Goal: Task Accomplishment & Management: Use online tool/utility

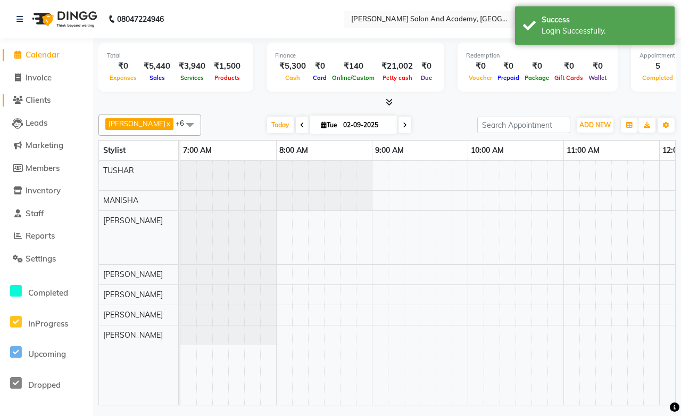
click at [47, 99] on span "Clients" at bounding box center [38, 100] width 25 height 10
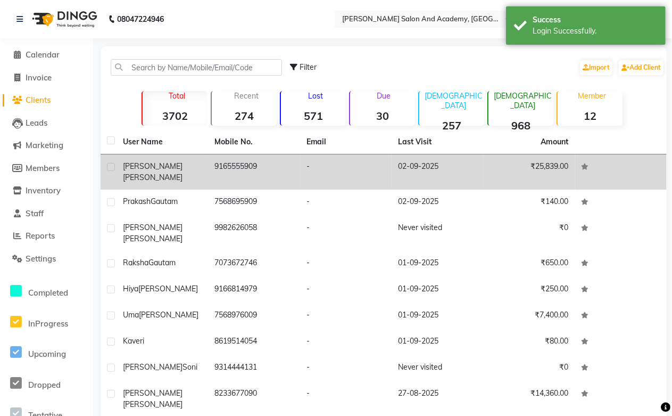
click at [220, 166] on td "9165555909" at bounding box center [254, 171] width 92 height 35
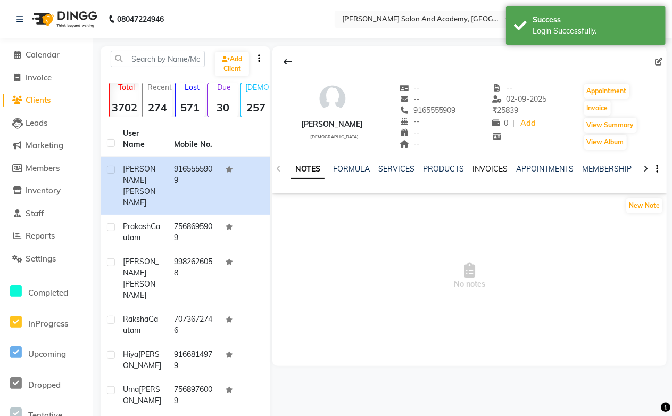
click at [487, 164] on link "INVOICES" at bounding box center [490, 169] width 35 height 10
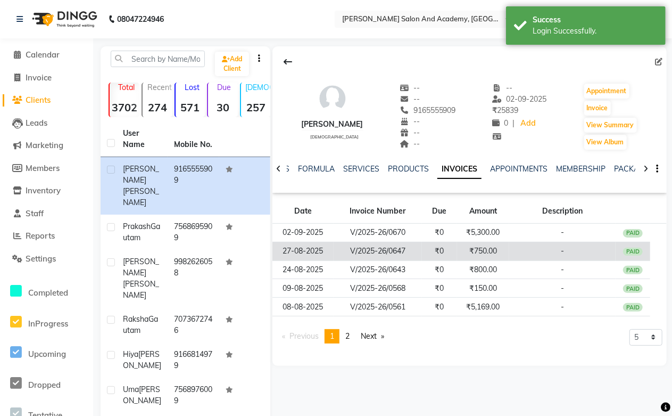
click at [419, 248] on td "V/2025-26/0647" at bounding box center [378, 251] width 88 height 19
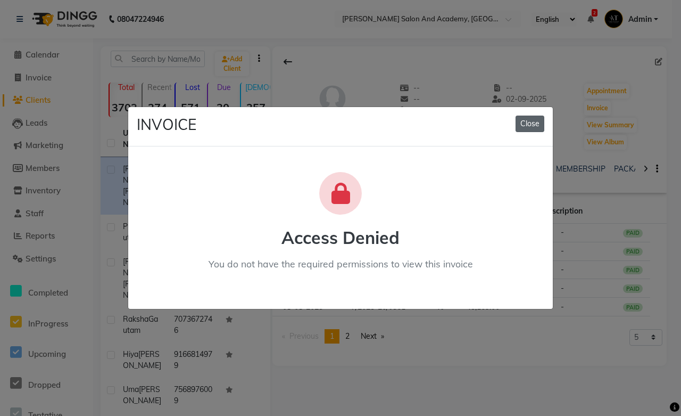
click at [529, 120] on button "Close" at bounding box center [530, 124] width 29 height 17
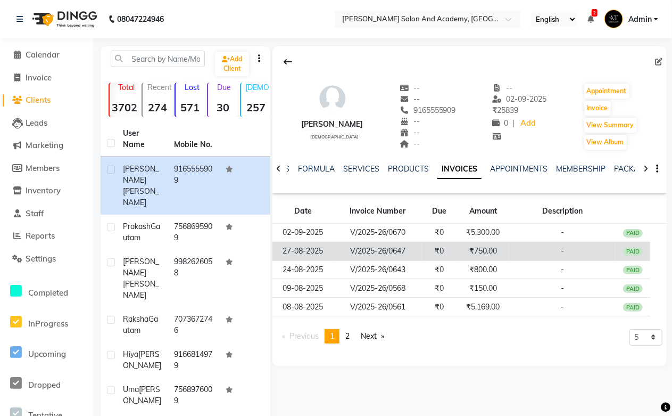
click at [462, 252] on td "₹750.00" at bounding box center [483, 251] width 52 height 19
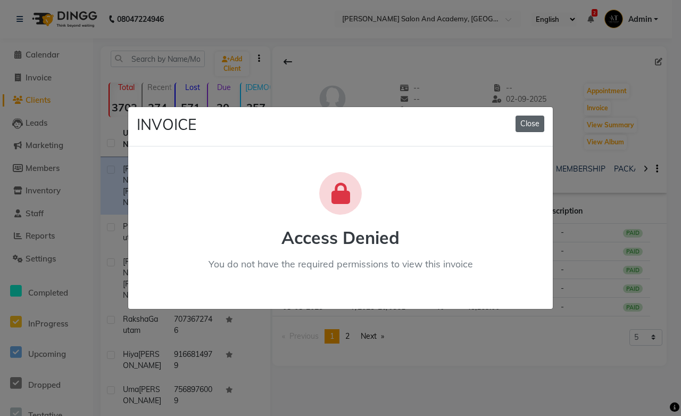
click at [523, 121] on button "Close" at bounding box center [530, 124] width 29 height 17
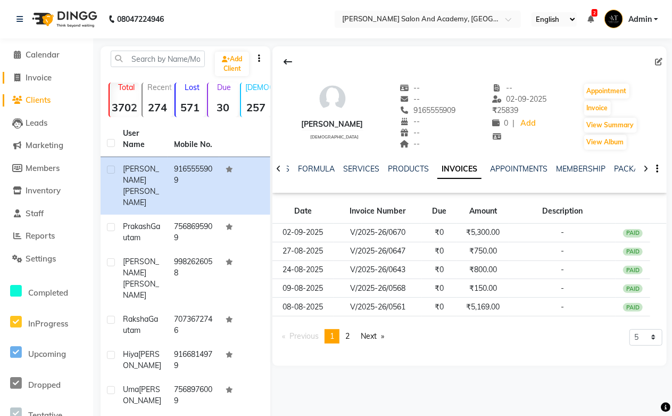
click at [49, 72] on span "Invoice" at bounding box center [39, 77] width 26 height 10
select select "service"
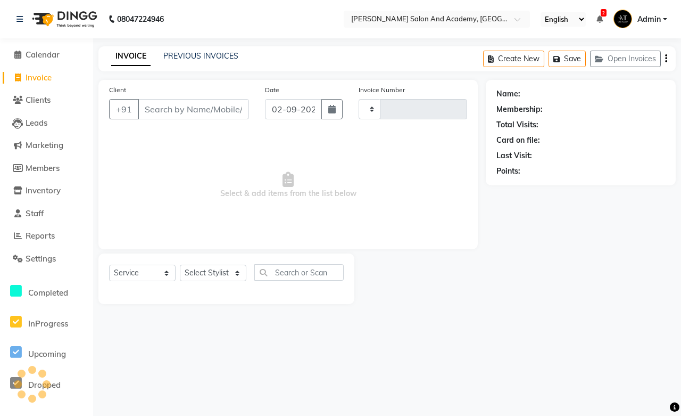
type input "0671"
select select "6453"
click at [613, 56] on button "Open Invoices" at bounding box center [625, 59] width 71 height 17
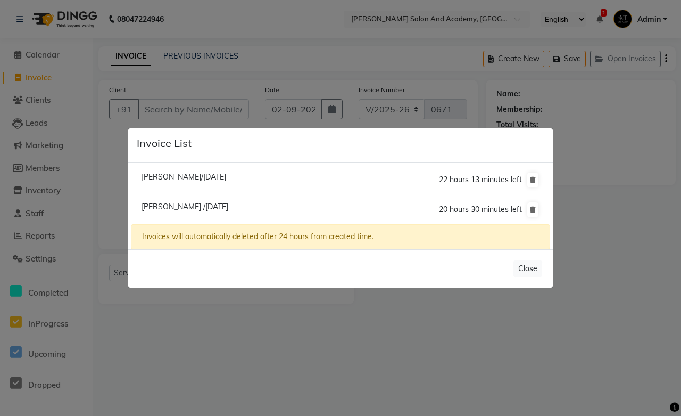
click at [149, 179] on span "[PERSON_NAME]/[DATE]" at bounding box center [184, 177] width 85 height 10
type input "9425953778"
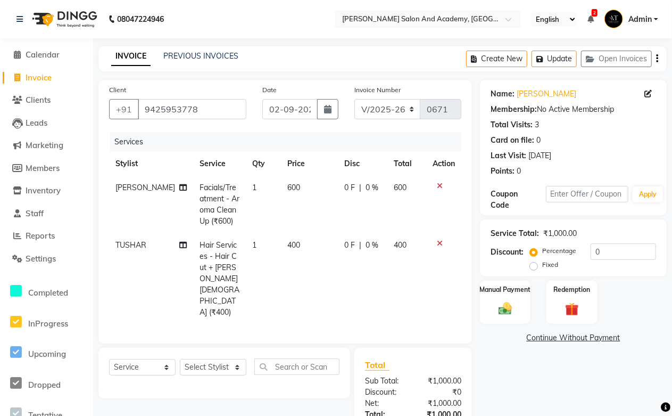
scroll to position [57, 0]
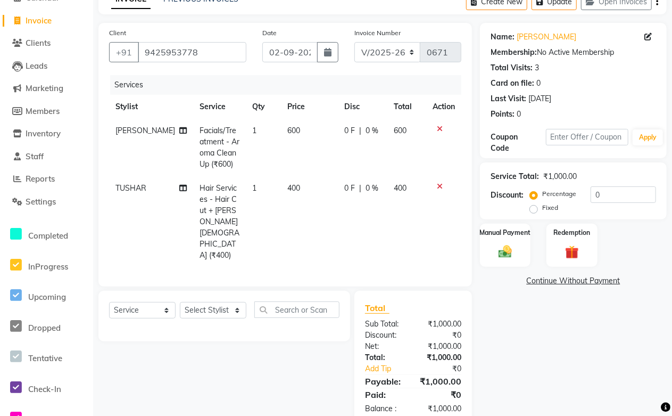
click at [577, 277] on link "Continue Without Payment" at bounding box center [573, 280] width 183 height 11
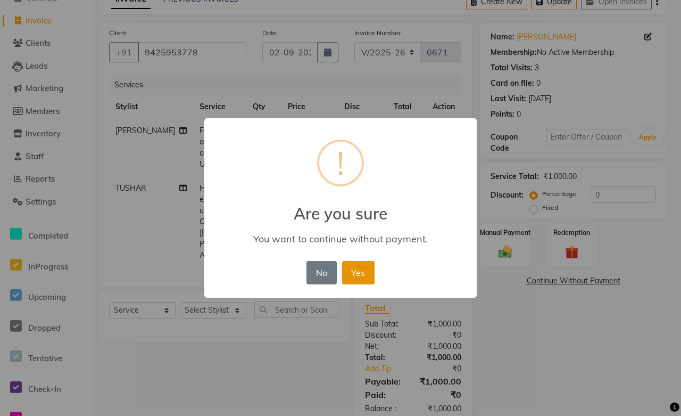
click at [362, 279] on button "Yes" at bounding box center [358, 272] width 32 height 23
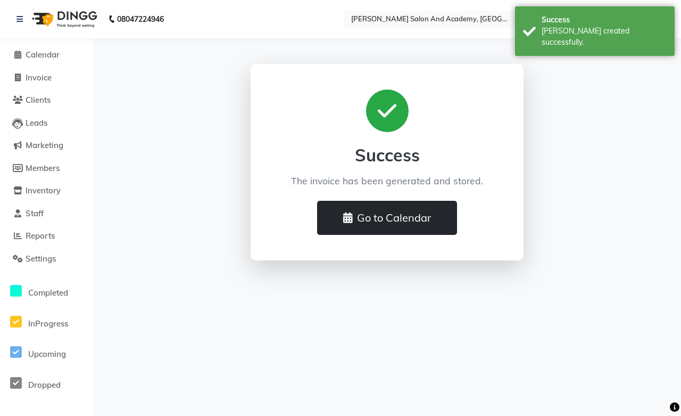
click at [386, 216] on button "Go to Calendar" at bounding box center [387, 218] width 140 height 34
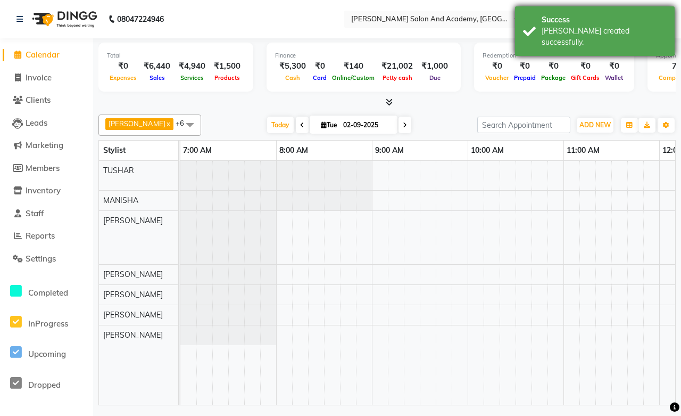
click at [665, 6] on div "Success [PERSON_NAME] created successfully." at bounding box center [595, 31] width 160 height 50
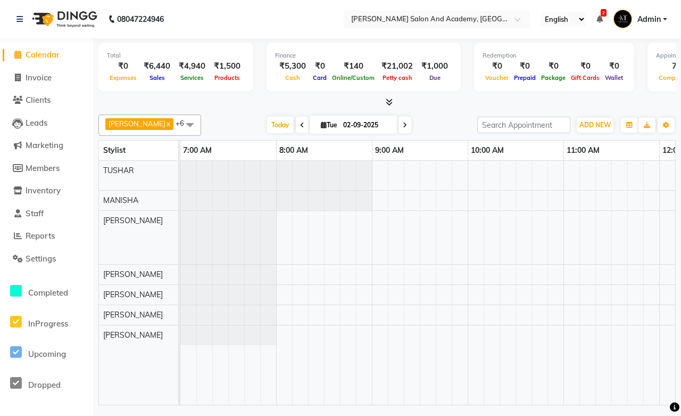
click at [643, 20] on span "Admin" at bounding box center [649, 19] width 23 height 11
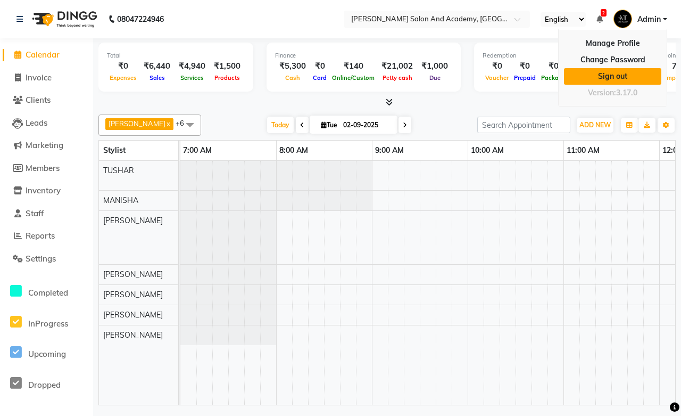
click at [621, 77] on link "Sign out" at bounding box center [612, 76] width 97 height 17
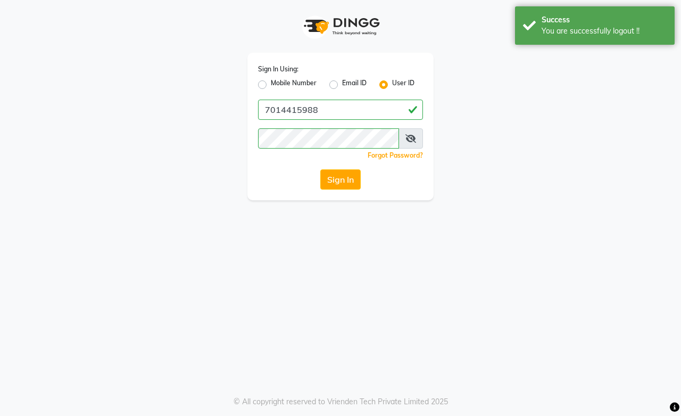
click at [271, 86] on label "Mobile Number" at bounding box center [294, 84] width 46 height 13
click at [271, 85] on input "Mobile Number" at bounding box center [274, 81] width 7 height 7
radio input "true"
radio input "false"
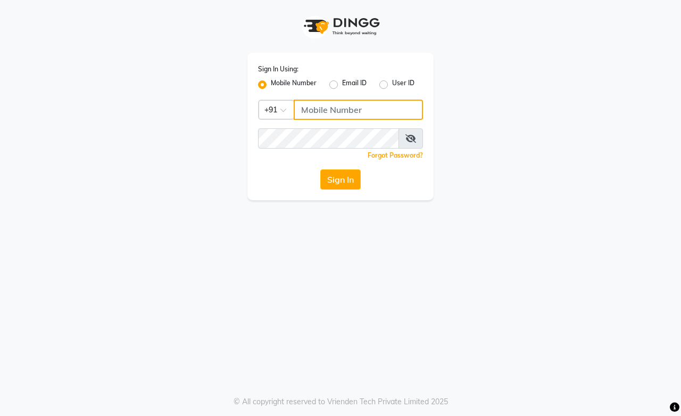
click at [306, 111] on input "Username" at bounding box center [358, 110] width 129 height 20
type input "9828338644"
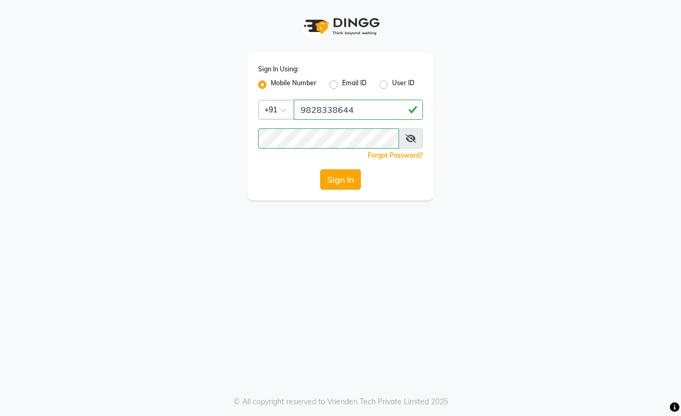
click at [345, 177] on button "Sign In" at bounding box center [340, 179] width 40 height 20
